Goal: Navigation & Orientation: Find specific page/section

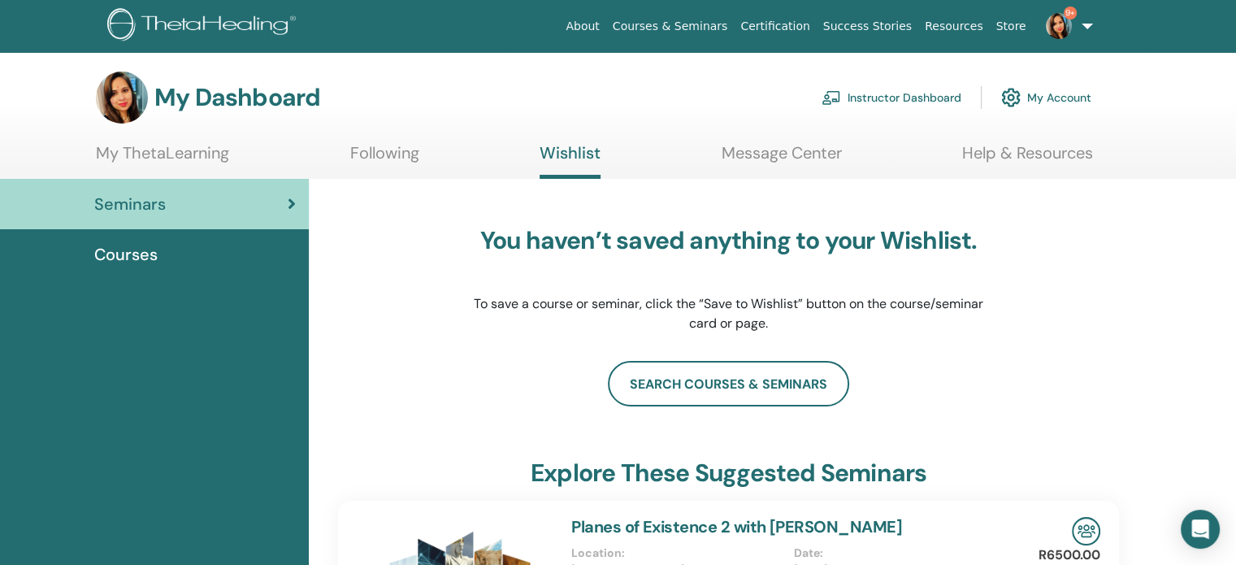
click at [128, 262] on span "Courses" at bounding box center [125, 254] width 63 height 24
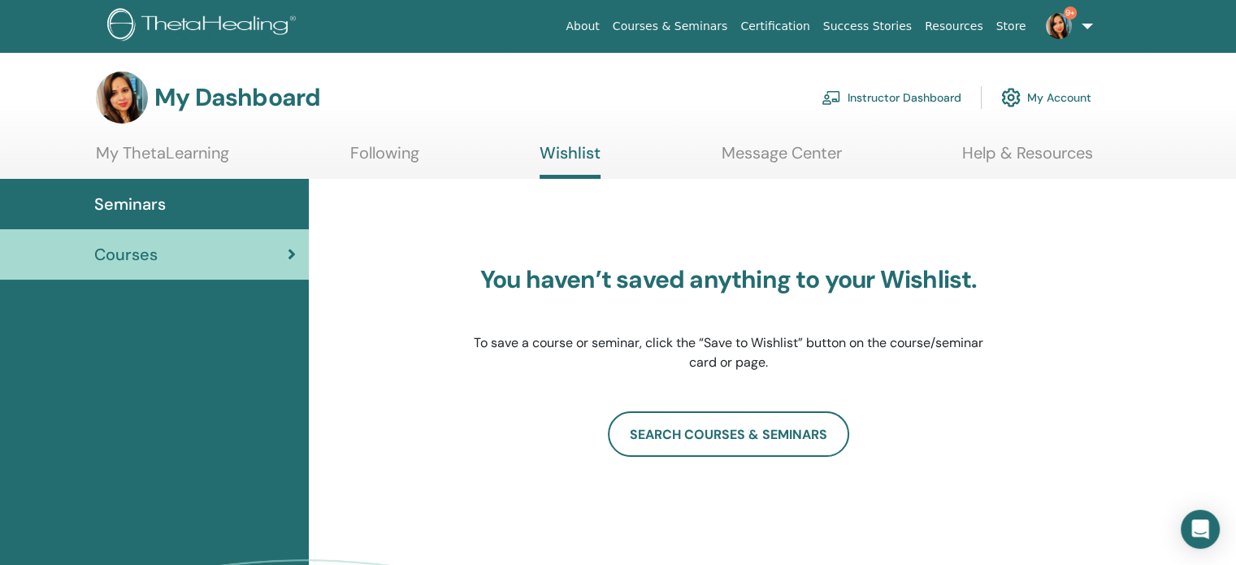
click at [880, 100] on link "Instructor Dashboard" at bounding box center [892, 98] width 140 height 36
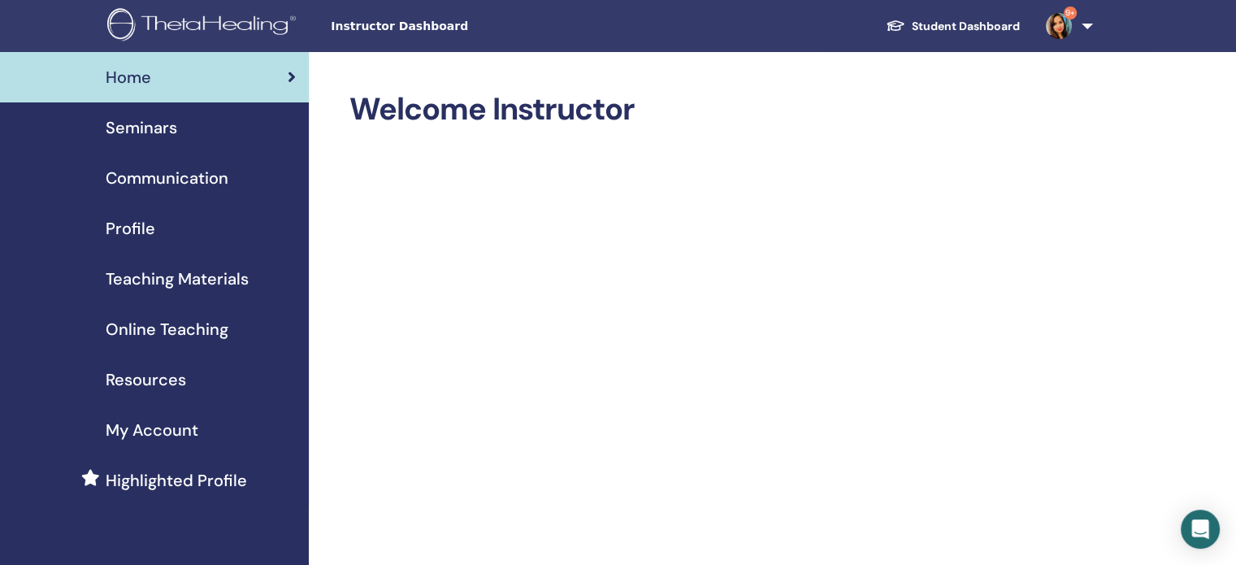
click at [134, 123] on span "Seminars" at bounding box center [142, 127] width 72 height 24
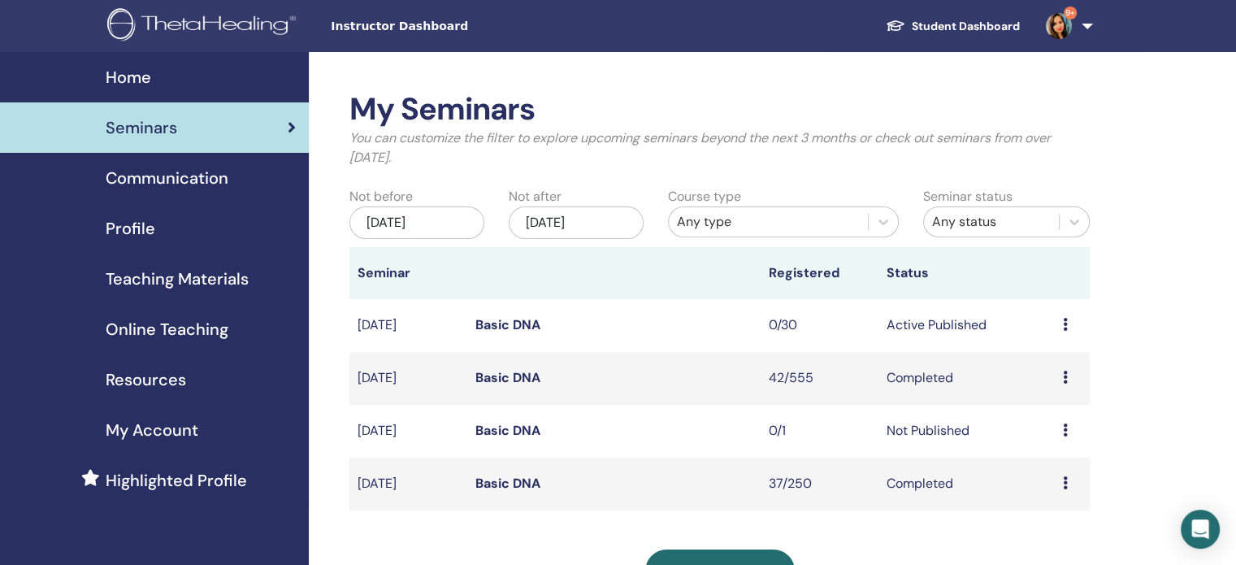
click at [143, 173] on span "Communication" at bounding box center [167, 178] width 123 height 24
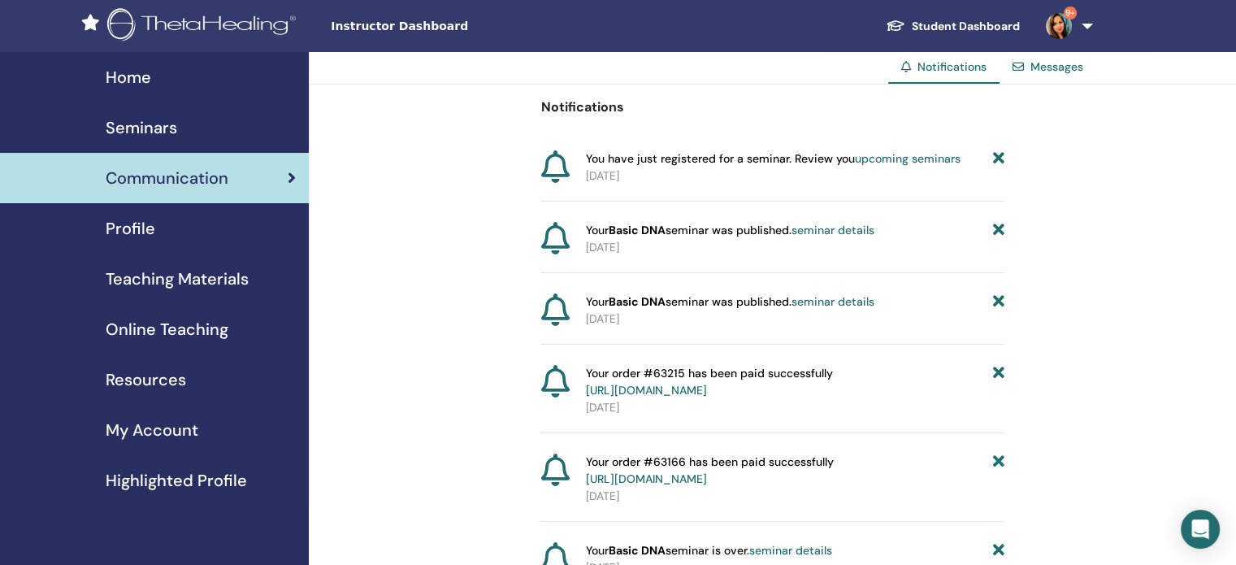
click at [156, 431] on span "My Account" at bounding box center [152, 430] width 93 height 24
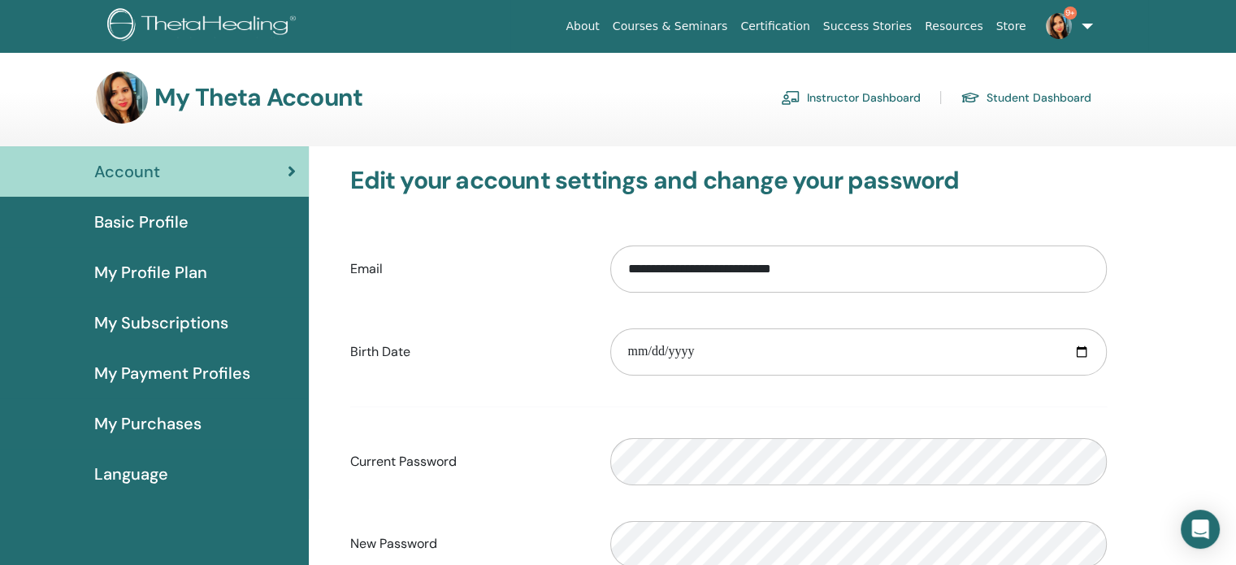
click at [847, 100] on link "Instructor Dashboard" at bounding box center [851, 98] width 140 height 26
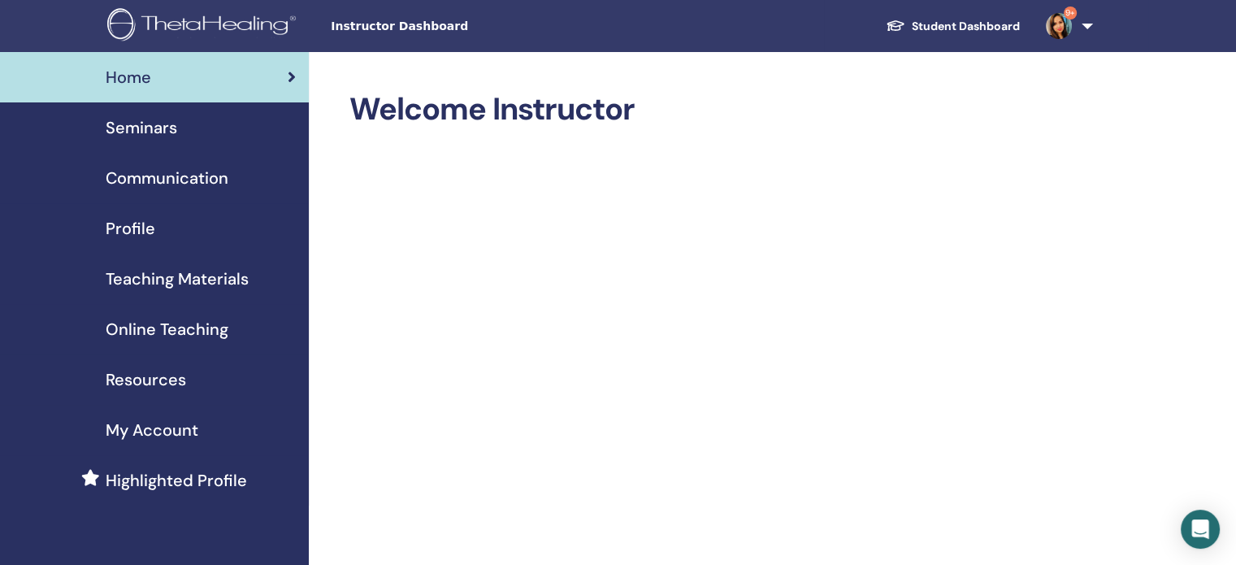
click at [192, 325] on span "Online Teaching" at bounding box center [167, 329] width 123 height 24
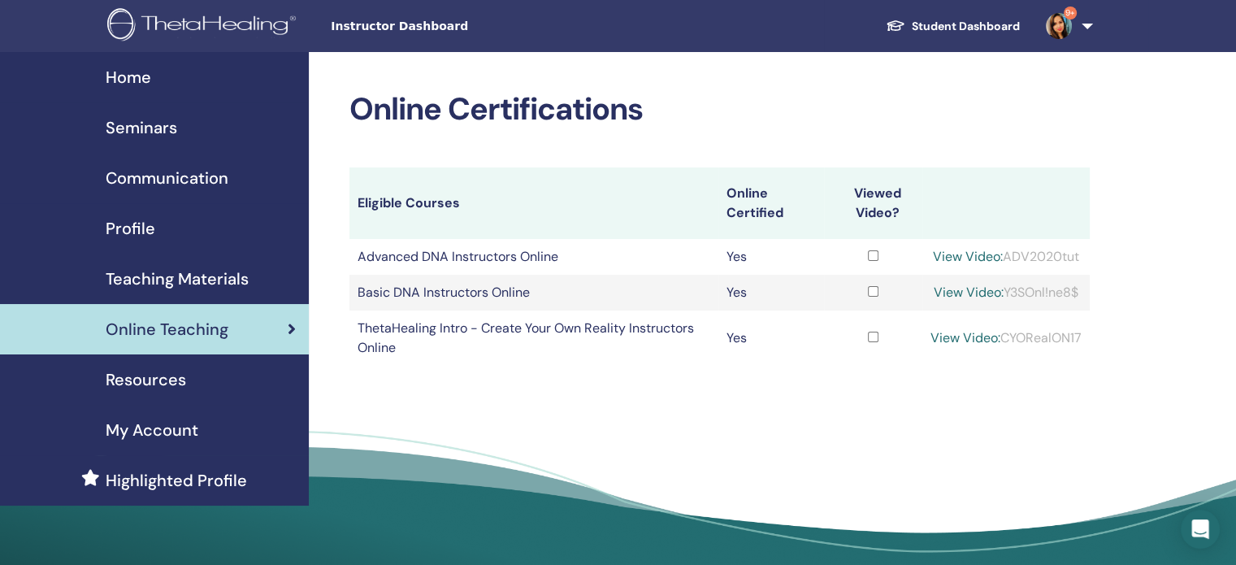
click at [179, 283] on span "Teaching Materials" at bounding box center [177, 279] width 143 height 24
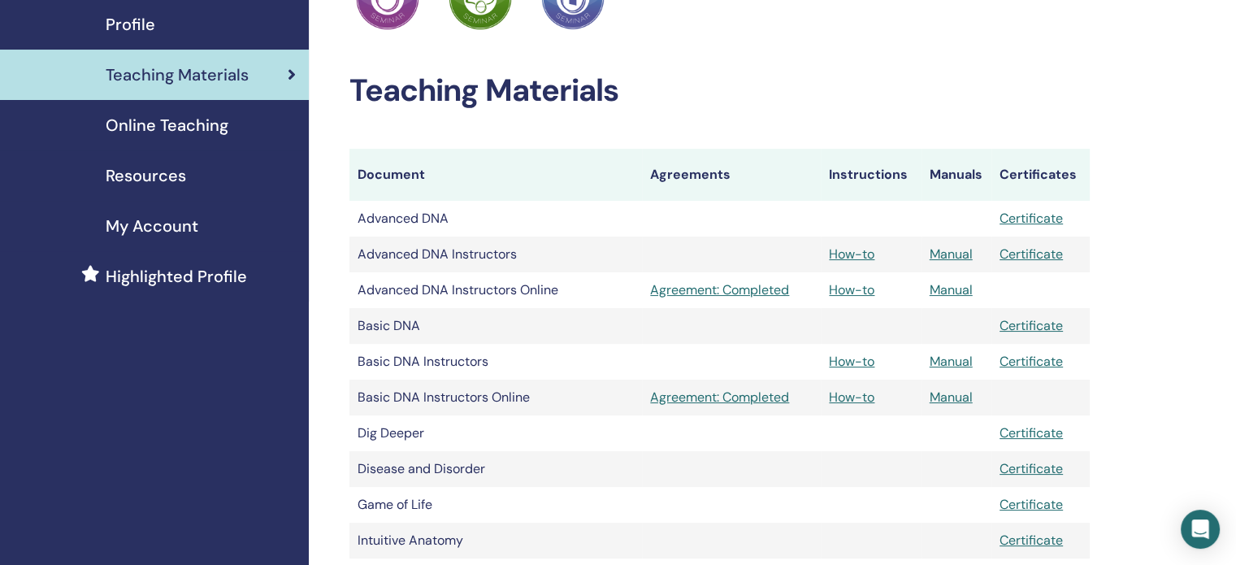
scroll to position [205, 0]
click at [702, 291] on link "Agreement: Completed" at bounding box center [731, 290] width 163 height 20
